Goal: Navigation & Orientation: Find specific page/section

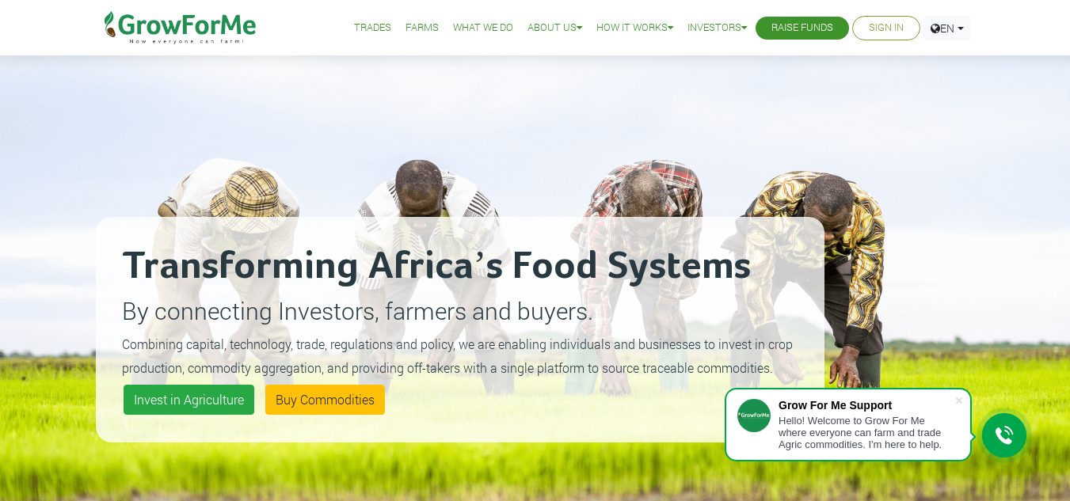
click at [367, 25] on link "Trades" at bounding box center [372, 28] width 37 height 17
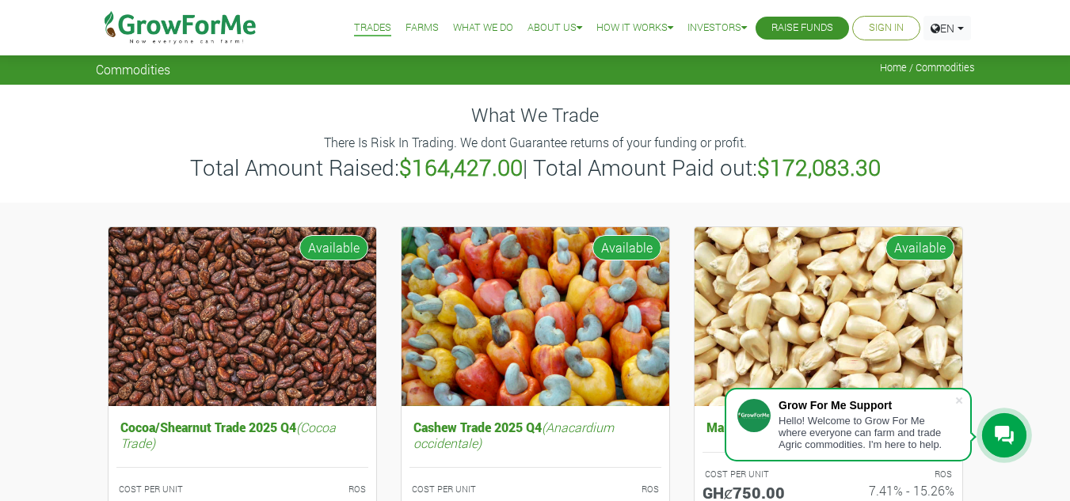
click at [406, 28] on link "Farms" at bounding box center [422, 28] width 33 height 17
